Goal: Task Accomplishment & Management: Manage account settings

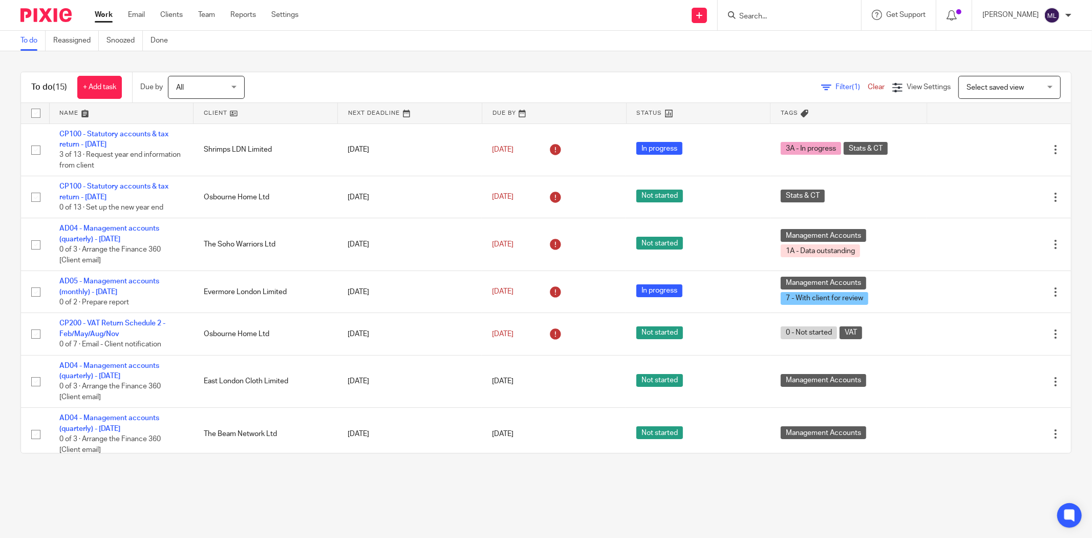
scroll to position [227, 0]
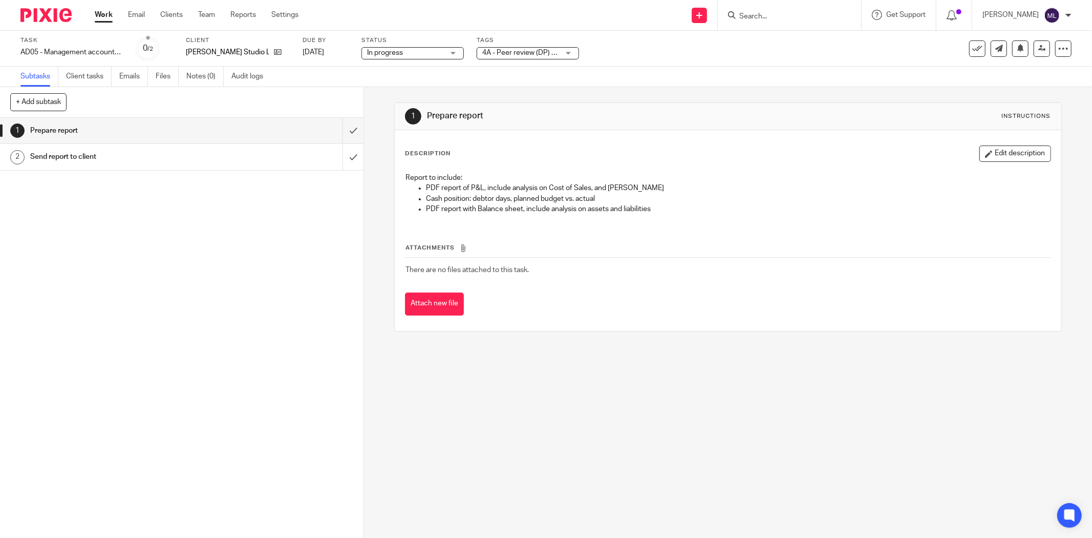
click at [107, 14] on link "Work" at bounding box center [104, 15] width 18 height 10
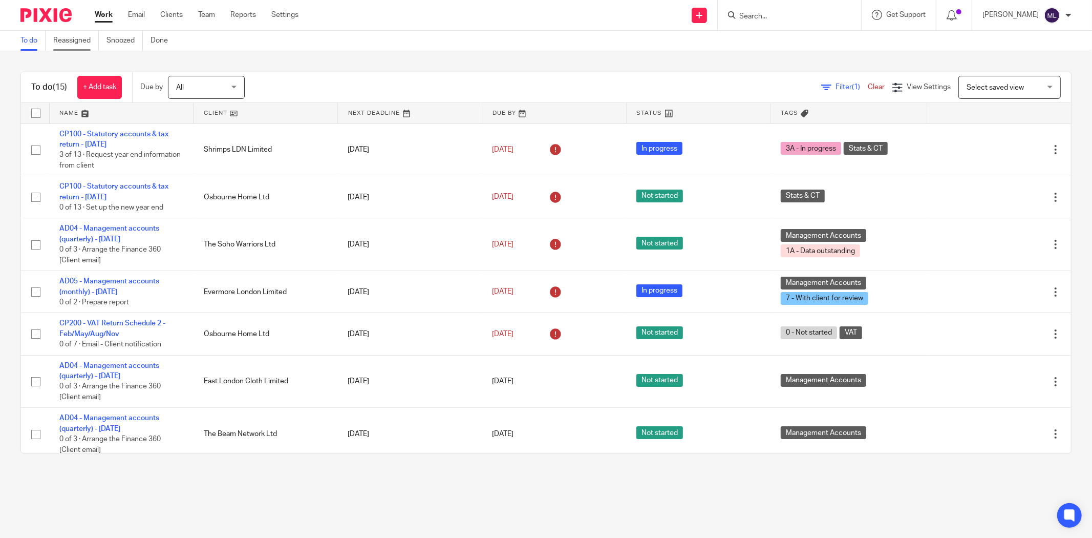
click at [85, 41] on link "Reassigned" at bounding box center [76, 41] width 46 height 20
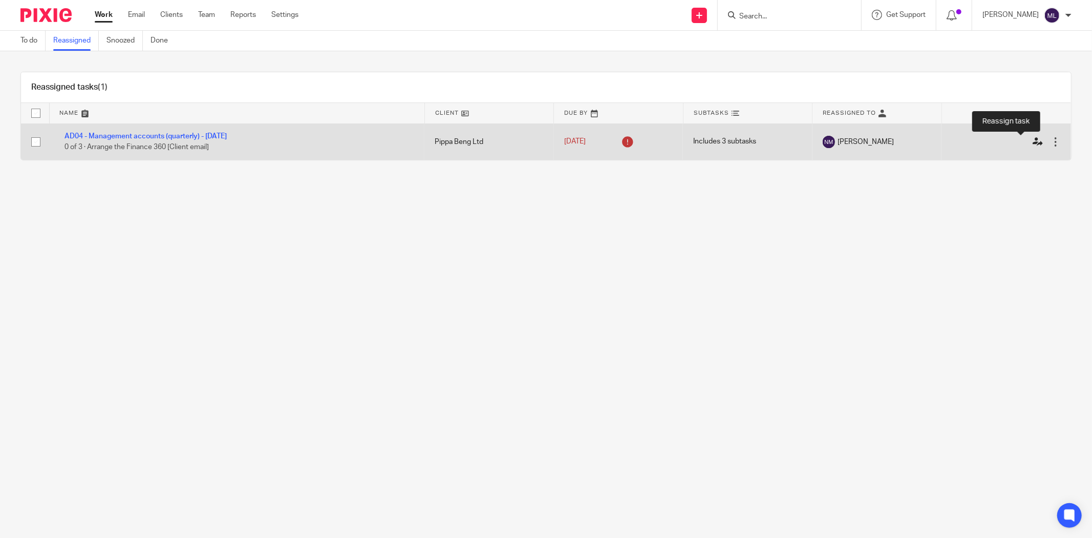
click at [1033, 141] on icon at bounding box center [1038, 142] width 10 height 10
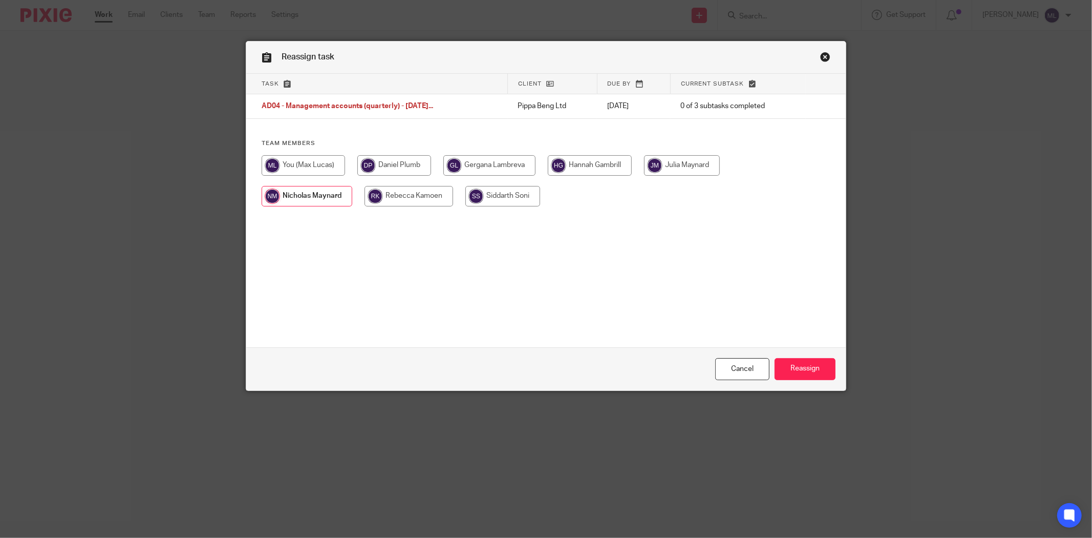
click at [323, 165] on input "radio" at bounding box center [303, 165] width 83 height 20
radio input "true"
click at [813, 379] on input "Reassign" at bounding box center [805, 369] width 61 height 22
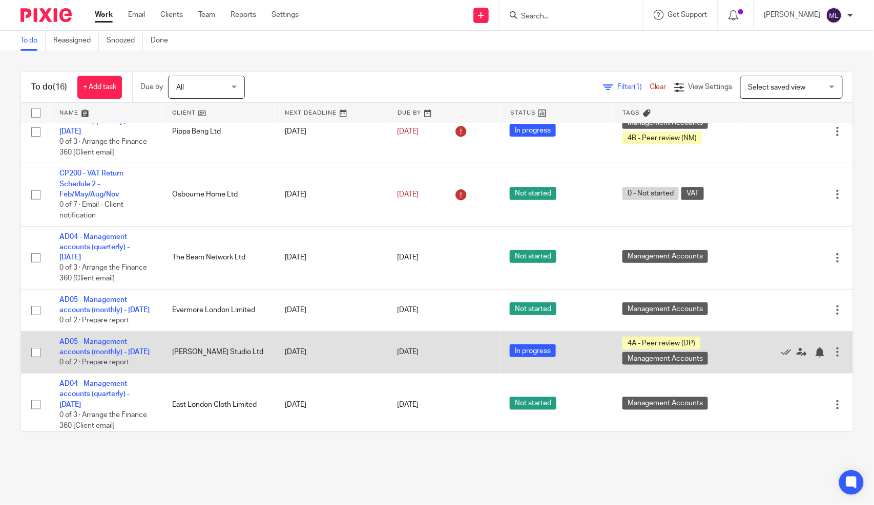
scroll to position [235, 0]
